Goal: Information Seeking & Learning: Learn about a topic

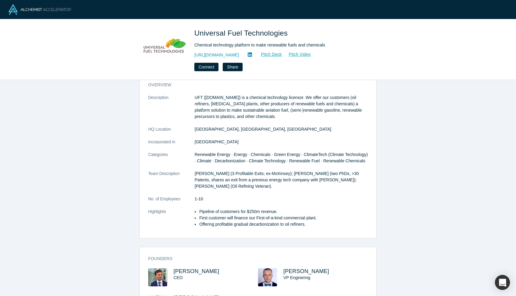
scroll to position [16, 0]
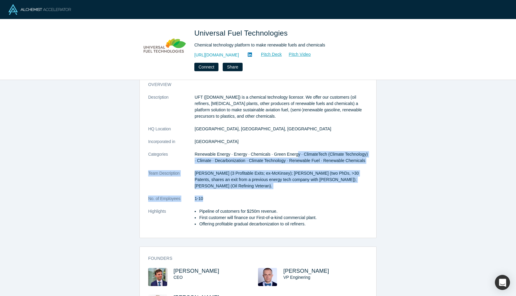
drag, startPoint x: 297, startPoint y: 156, endPoint x: 297, endPoint y: 205, distance: 48.6
click at [297, 205] on dl "Description UFT ([DOMAIN_NAME]) is a chemical technology licensor. We offer our…" at bounding box center [258, 163] width 220 height 139
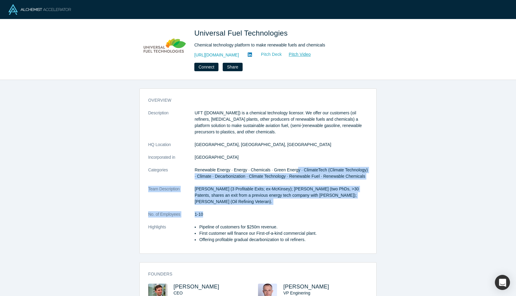
click at [260, 56] on link "Pitch Deck" at bounding box center [268, 54] width 28 height 7
